Goal: Task Accomplishment & Management: Complete application form

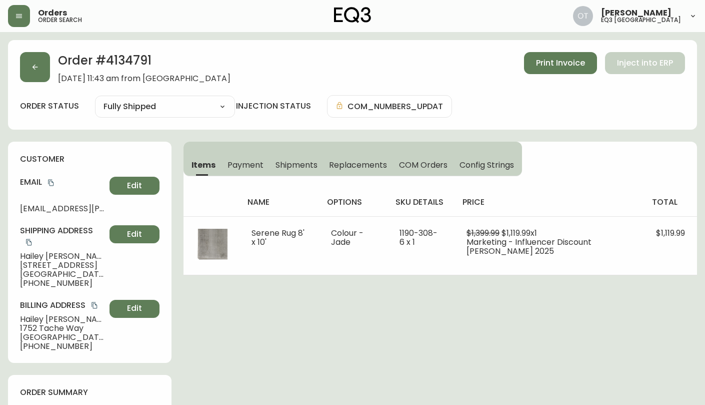
select select "FULLY_SHIPPED"
click at [44, 68] on button "button" at bounding box center [35, 67] width 30 height 30
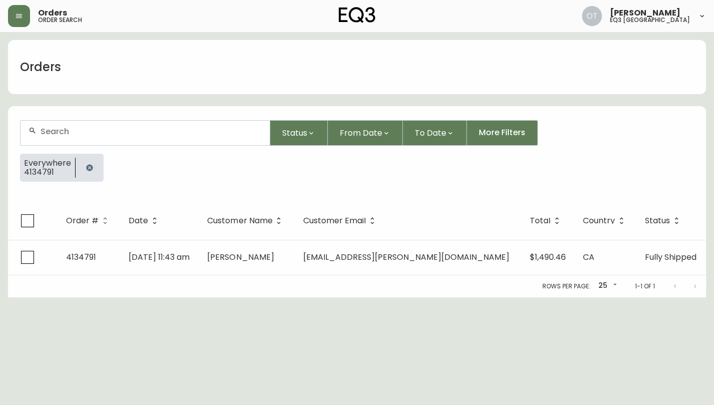
click at [75, 137] on div at bounding box center [145, 133] width 249 height 25
paste input "4133512"
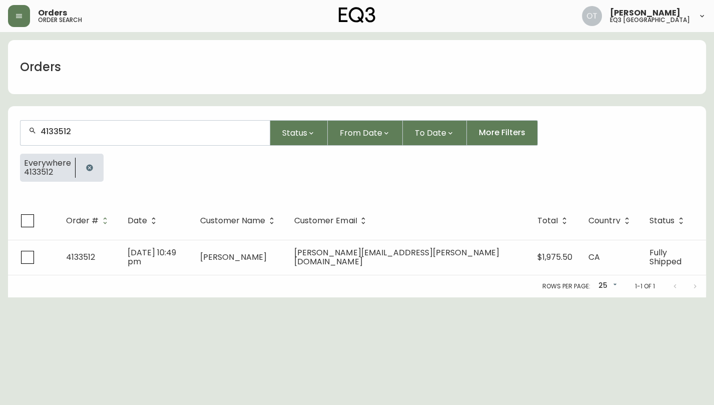
type input "4133512"
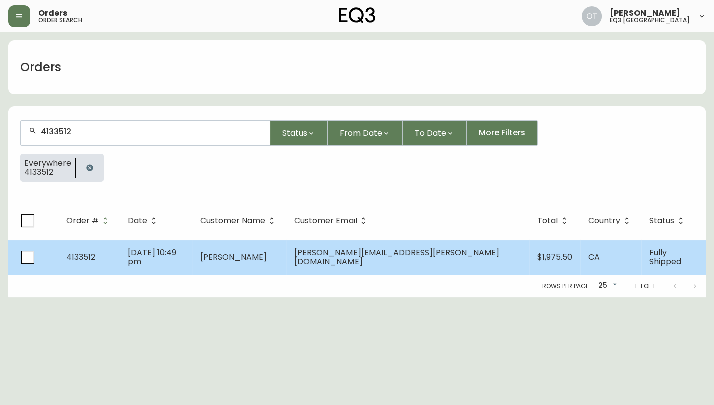
click at [416, 251] on span "[PERSON_NAME][EMAIL_ADDRESS][PERSON_NAME][DOMAIN_NAME]" at bounding box center [396, 257] width 205 height 21
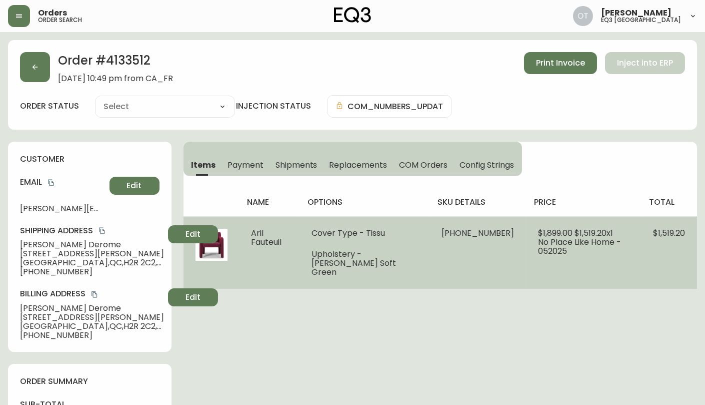
type input "Fully Shipped"
select select "FULLY_SHIPPED"
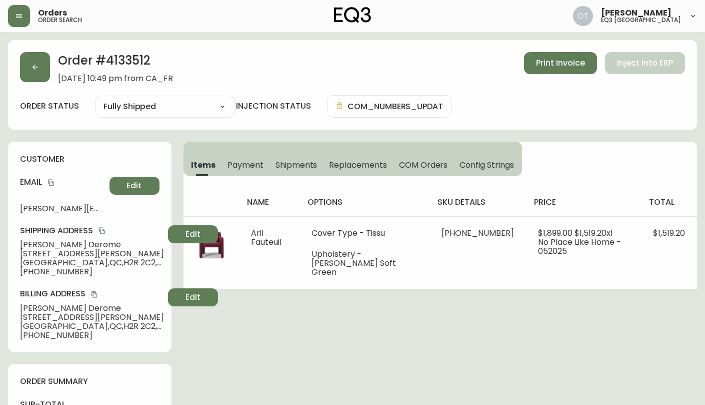
scroll to position [354, 0]
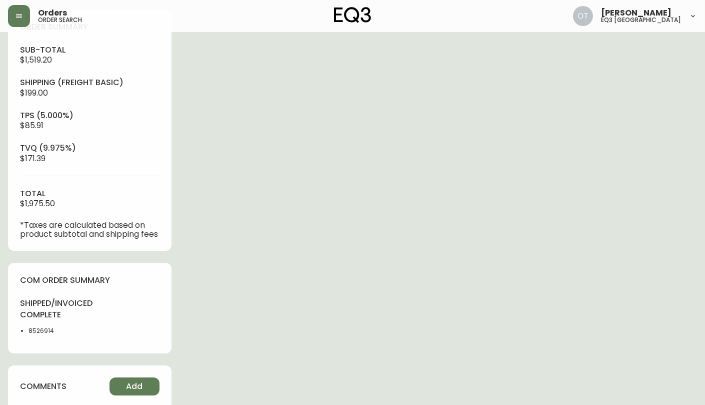
click at [120, 154] on h4 "tvq (9.975%)" at bounding box center [90, 148] width 140 height 11
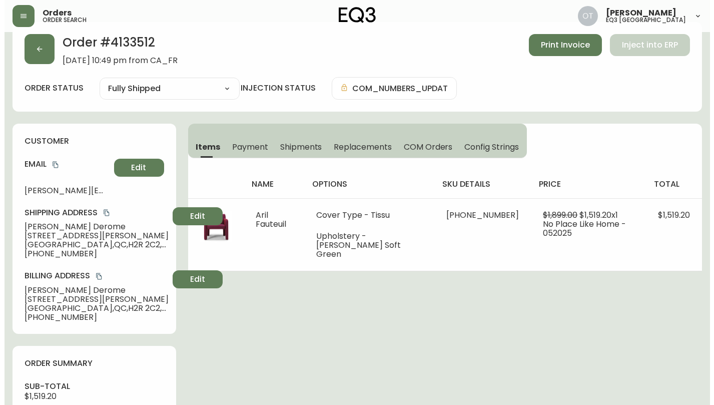
scroll to position [0, 0]
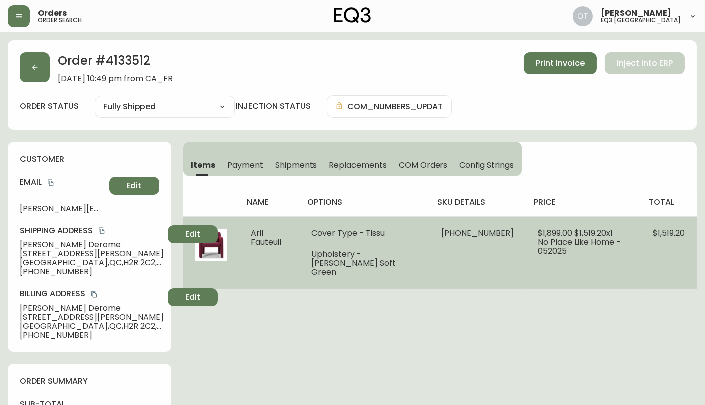
click at [223, 248] on img at bounding box center [212, 245] width 32 height 32
click at [201, 248] on img at bounding box center [212, 245] width 32 height 32
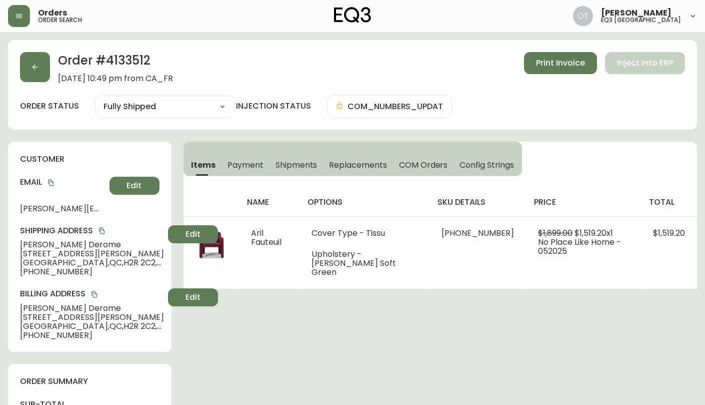
click at [277, 162] on span "Shipments" at bounding box center [297, 165] width 42 height 11
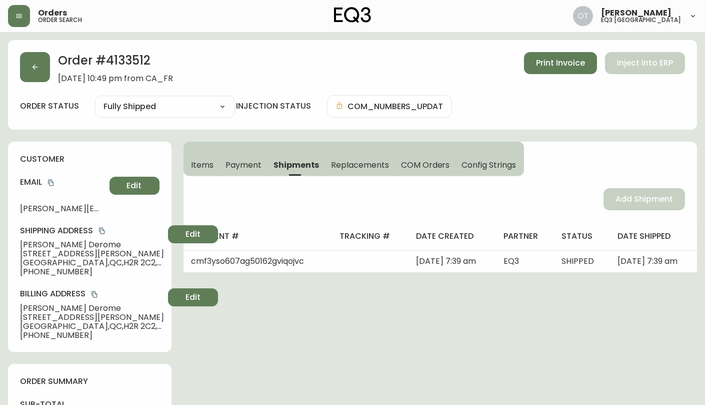
click at [202, 165] on span "Items" at bounding box center [203, 165] width 23 height 11
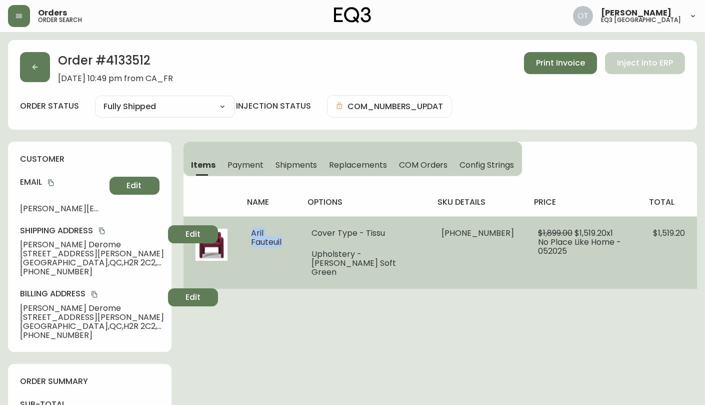
drag, startPoint x: 250, startPoint y: 235, endPoint x: 286, endPoint y: 240, distance: 36.4
click at [283, 240] on td "Aril Fauteuil" at bounding box center [270, 252] width 61 height 73
copy span "Aril Fauteuil"
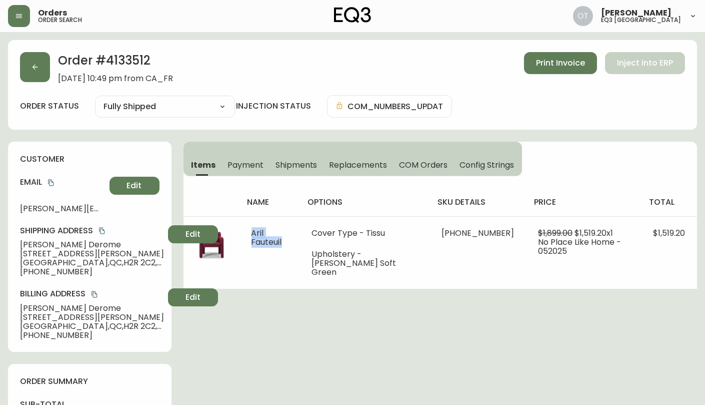
click at [354, 164] on span "Replacements" at bounding box center [358, 165] width 58 height 11
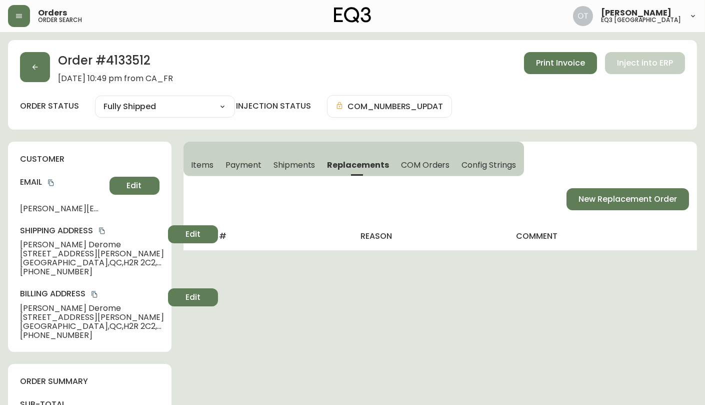
click at [133, 126] on div "Order # 4133512 [DATE] 10:49 pm from CA_FR Print Invoice Inject into ERP order …" at bounding box center [352, 85] width 689 height 90
click at [597, 196] on span "New Replacement Order" at bounding box center [628, 199] width 99 height 11
select select "FREIGHT"
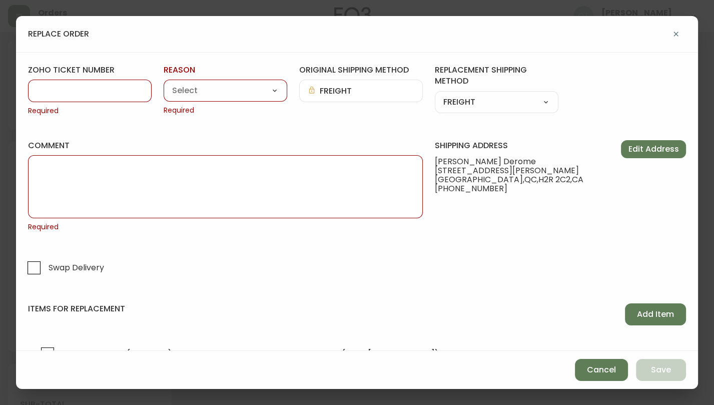
click at [109, 91] on input "zoho ticket number" at bounding box center [90, 91] width 107 height 10
paste input "#830439"
click at [43, 91] on input "#830439" at bounding box center [90, 91] width 107 height 10
type input "830439"
click at [186, 95] on select "Customer Related Damaged in Shipping Lost in Transit or Missing Order Manufactu…" at bounding box center [226, 91] width 124 height 15
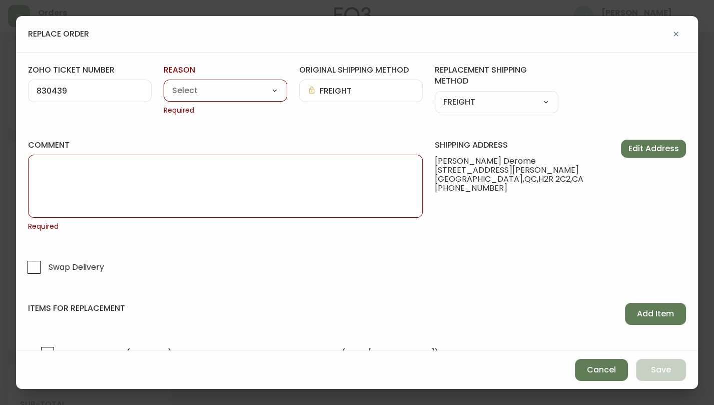
select select "Warranty Replacement"
click at [164, 84] on select "Customer Related Damaged in Shipping Lost in Transit or Missing Order Manufactu…" at bounding box center [226, 91] width 124 height 15
type input "Warranty Replacement"
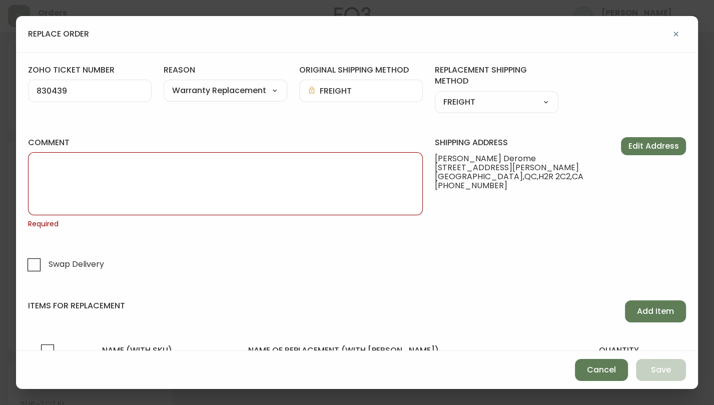
click at [111, 189] on textarea "comment" at bounding box center [226, 184] width 378 height 50
paste textarea "ORIGINAL ORDER: 4133512 | REASON FOR REPLACEMENT: | NOTES: NIR - Broken Leg | R…"
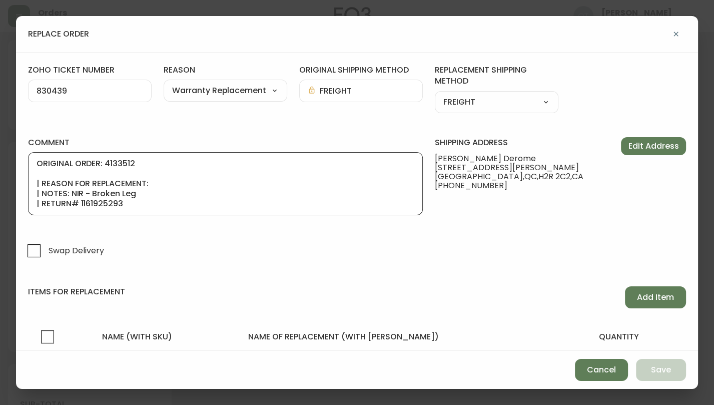
scroll to position [50, 0]
type textarea "ORIGINAL ORDER: 4133512 | REASON FOR REPLACEMENT: | NOTES: NIR - Broken Leg | R…"
click at [646, 301] on span "Add Item" at bounding box center [655, 297] width 37 height 11
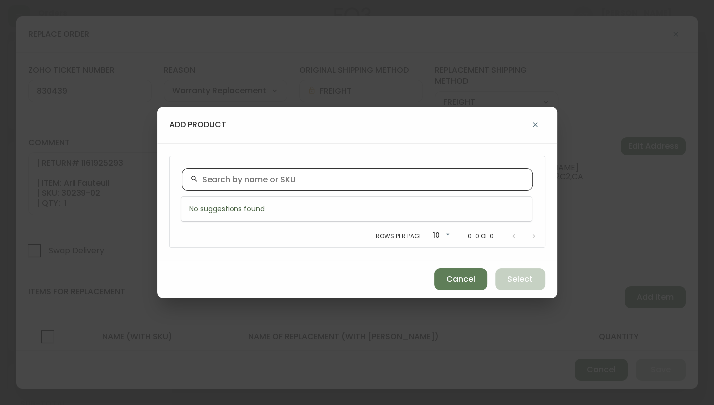
click at [211, 178] on input "text" at bounding box center [363, 180] width 322 height 10
paste input "30239-02"
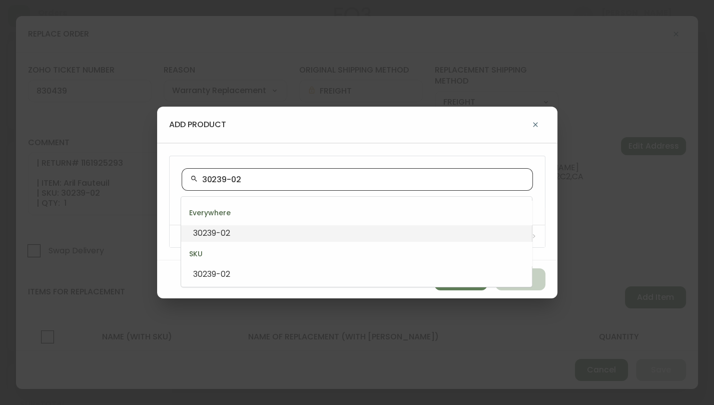
click at [307, 240] on li "30239-02" at bounding box center [356, 233] width 351 height 17
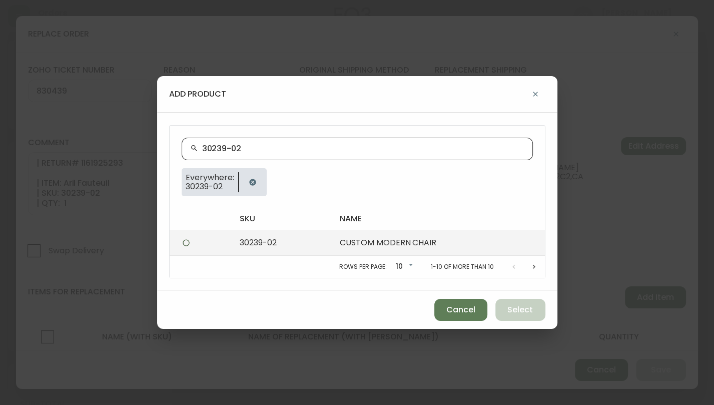
type input "30239-02"
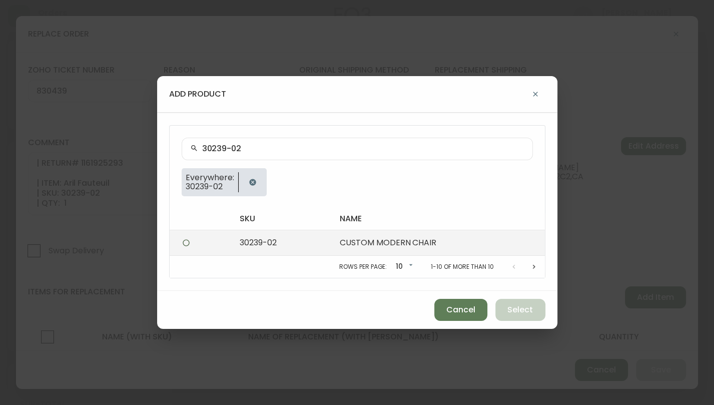
click at [382, 244] on td "CUSTOM MODERN CHAIR" at bounding box center [438, 243] width 213 height 26
radio input "true"
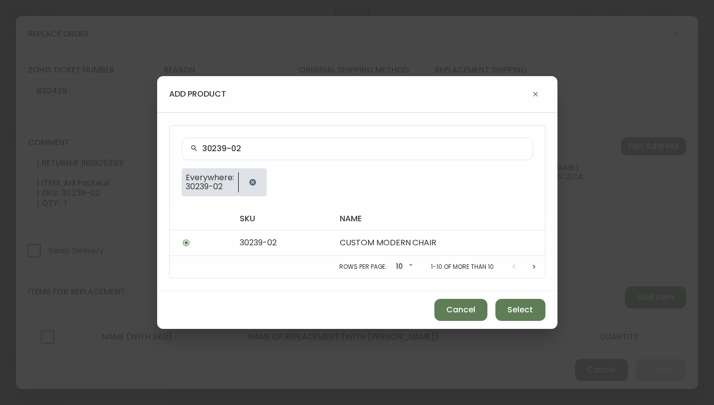
click at [161, 224] on div "30239-02 Everywhere: 30239-02 sku name 30239-02 CUSTOM MODERN CHAIR Rows per pa…" at bounding box center [357, 202] width 400 height 179
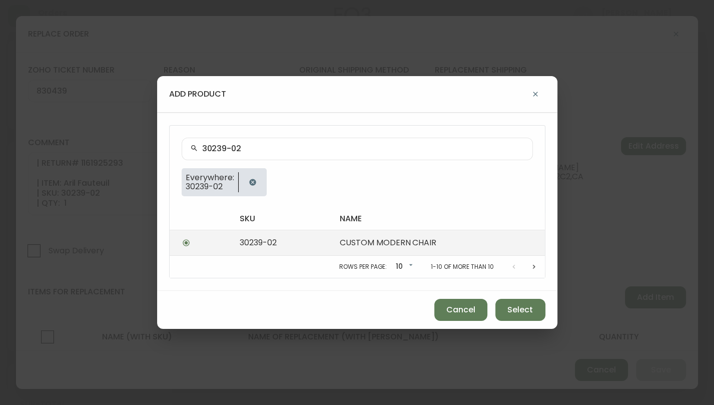
click at [433, 245] on td "CUSTOM MODERN CHAIR" at bounding box center [438, 243] width 213 height 26
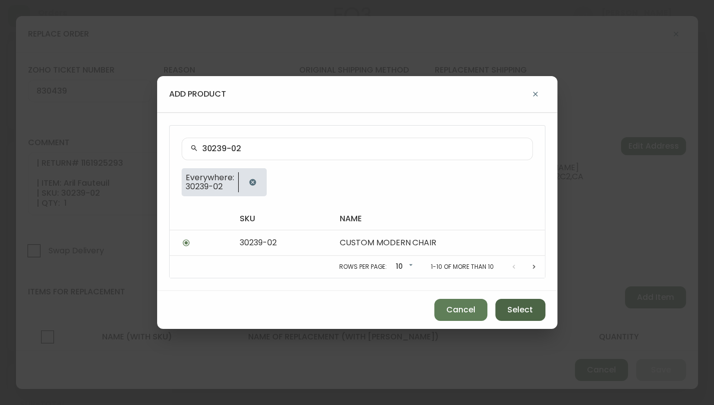
click at [521, 312] on span "Select" at bounding box center [520, 309] width 26 height 11
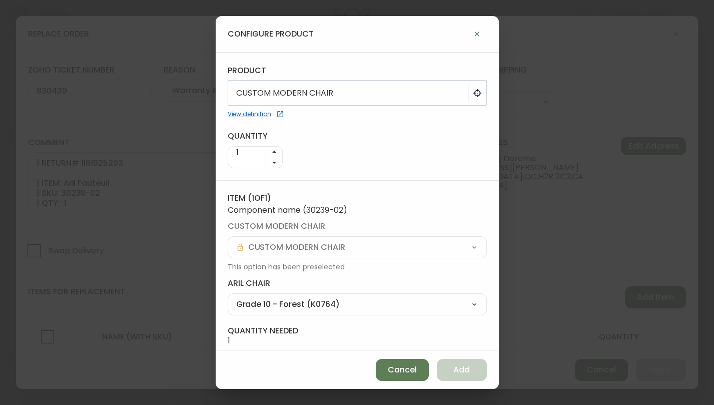
click at [329, 307] on select "Grade 10 - Forest (K0764) Grade 10 - French Blue (K4071) Grade 10 - Gold (K0765…" at bounding box center [357, 304] width 259 height 15
select select "J7148"
click at [228, 297] on select "Grade 10 - Forest (K0764) Grade 10 - French Blue (K4071) Grade 10 - Gold (K0765…" at bounding box center [357, 304] width 259 height 15
type input "Grade 60 - Soft Green (J7148) Not Active"
click at [455, 304] on select "Grade 10 - Forest (K0764) Grade 10 - French Blue (K4071) Grade 10 - Gold (K0765…" at bounding box center [357, 304] width 259 height 15
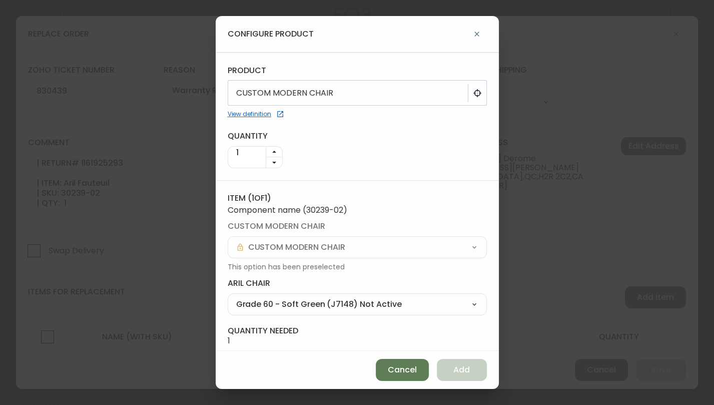
click at [228, 297] on select "Grade 10 - Forest (K0764) Grade 10 - French Blue (K4071) Grade 10 - Gold (K0765…" at bounding box center [357, 304] width 259 height 15
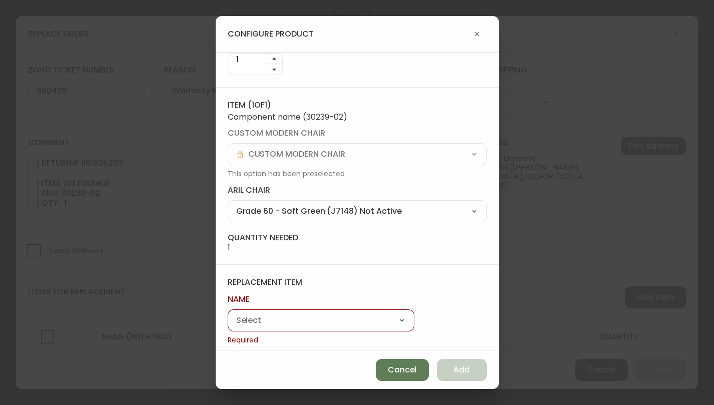
scroll to position [96, 0]
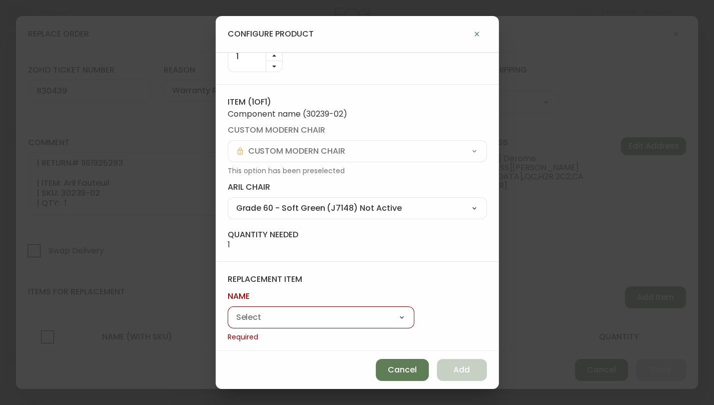
click at [279, 315] on select "Aril Fauteuil" at bounding box center [321, 317] width 187 height 15
select select "cmbejwtcp1cth01426u4fo5rk"
click at [228, 320] on select "Aril Fauteuil" at bounding box center [321, 317] width 187 height 15
type input "Aril Fauteuil"
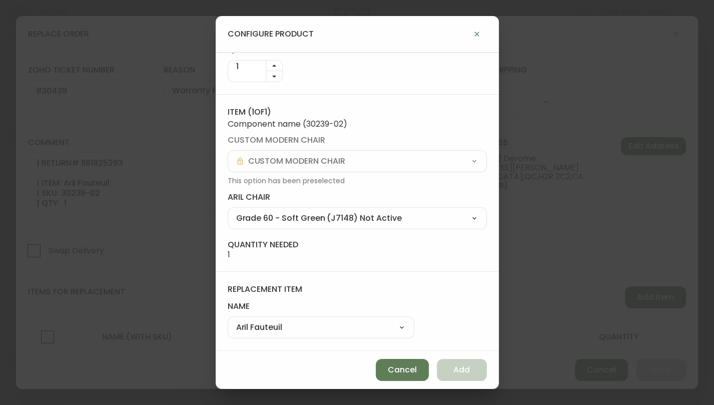
scroll to position [85, 0]
click at [465, 375] on span "Add" at bounding box center [461, 369] width 17 height 11
select select
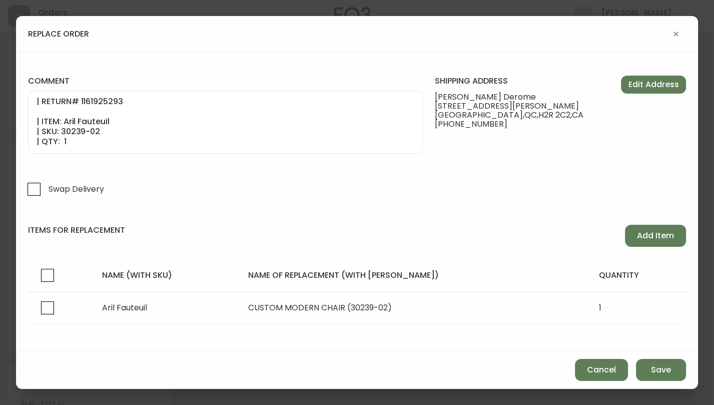
scroll to position [65, 0]
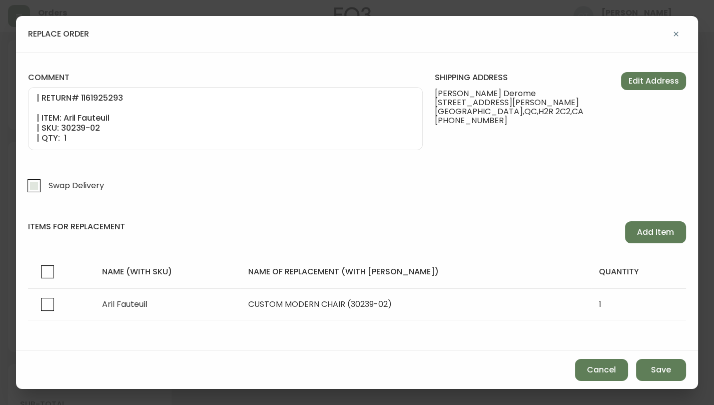
click at [127, 181] on label "Swap Delivery" at bounding box center [83, 185] width 121 height 23
click at [46, 181] on input "Swap Delivery" at bounding box center [34, 185] width 23 height 23
checkbox input "true"
click at [661, 369] on span "Save" at bounding box center [661, 369] width 20 height 11
checkbox input "false"
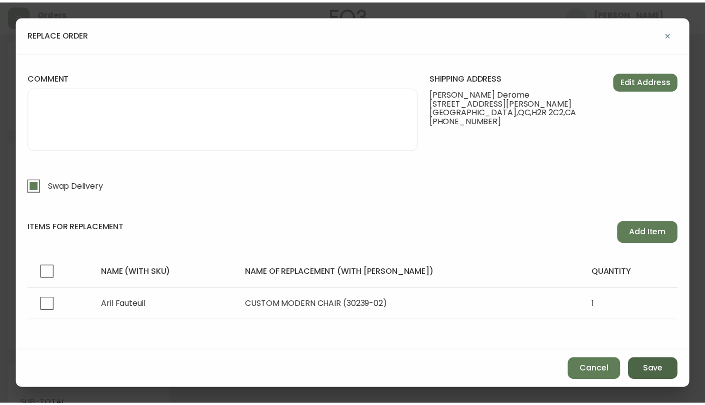
scroll to position [38, 0]
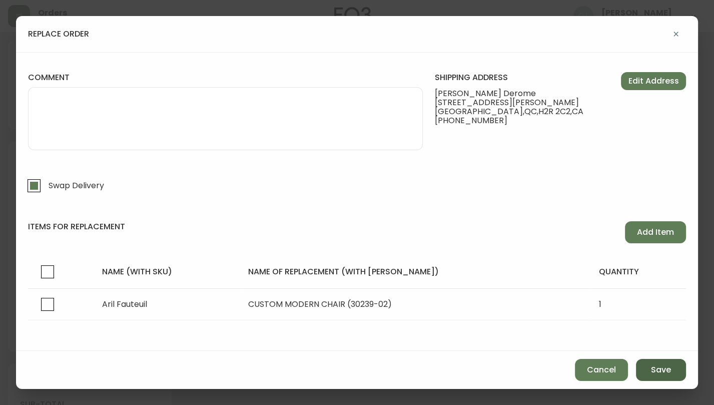
select select
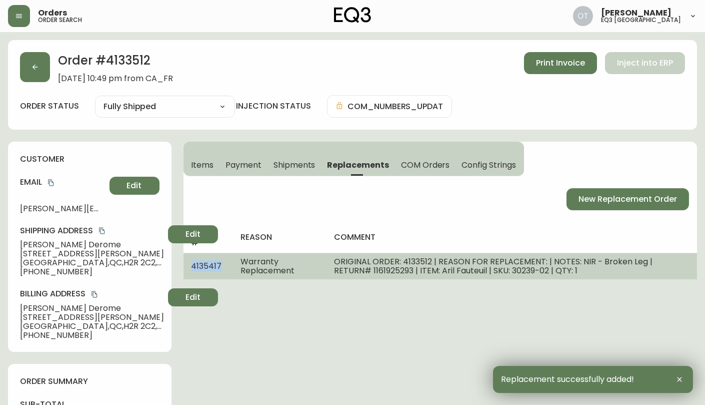
drag, startPoint x: 189, startPoint y: 264, endPoint x: 221, endPoint y: 267, distance: 32.7
click at [221, 267] on td "4135417" at bounding box center [209, 266] width 50 height 27
copy span "4135417"
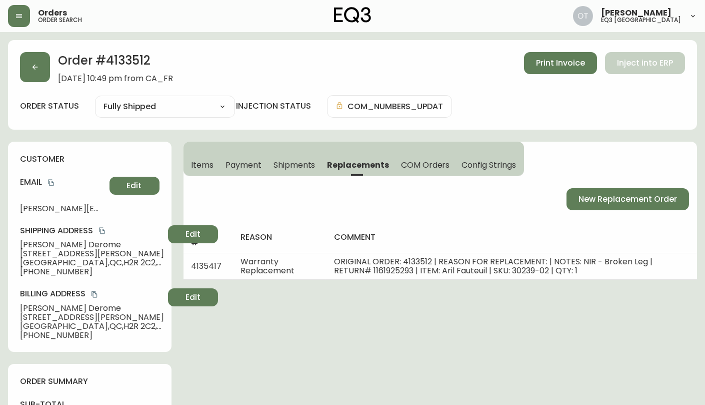
click at [82, 153] on div "customer Email [PERSON_NAME][EMAIL_ADDRESS][PERSON_NAME][DOMAIN_NAME] Edit Ship…" at bounding box center [90, 247] width 164 height 210
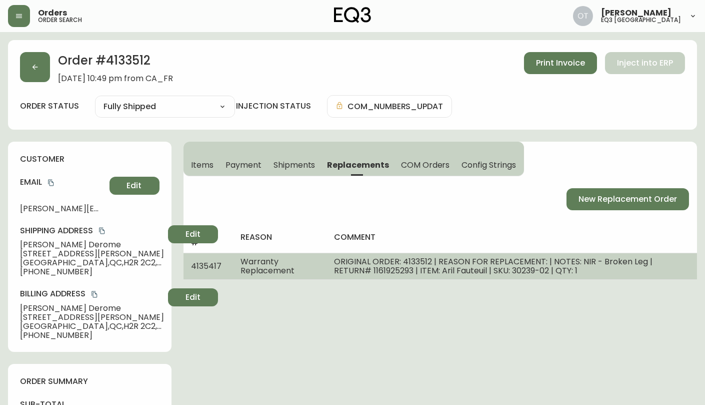
click at [224, 264] on td "4135417" at bounding box center [209, 266] width 50 height 27
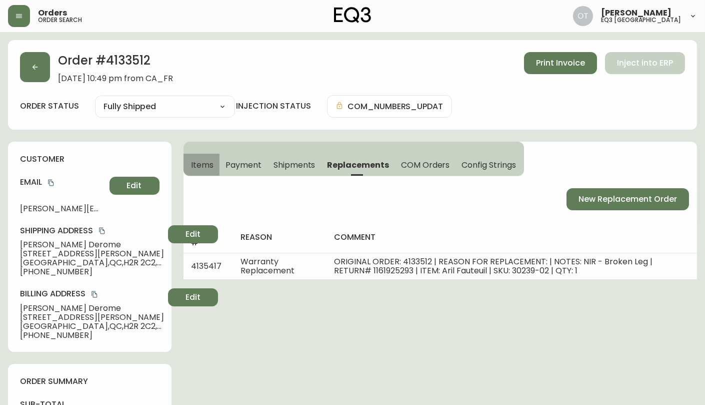
click at [212, 162] on span "Items" at bounding box center [203, 165] width 23 height 11
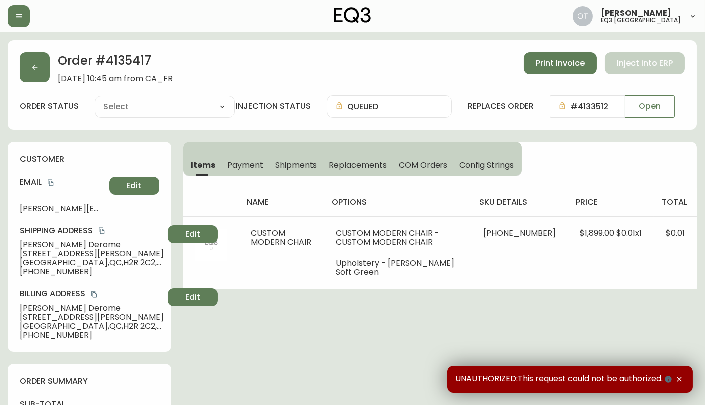
type input "Order Injection"
select select "ORDER_INJECTION"
